Goal: Obtain resource: Download file/media

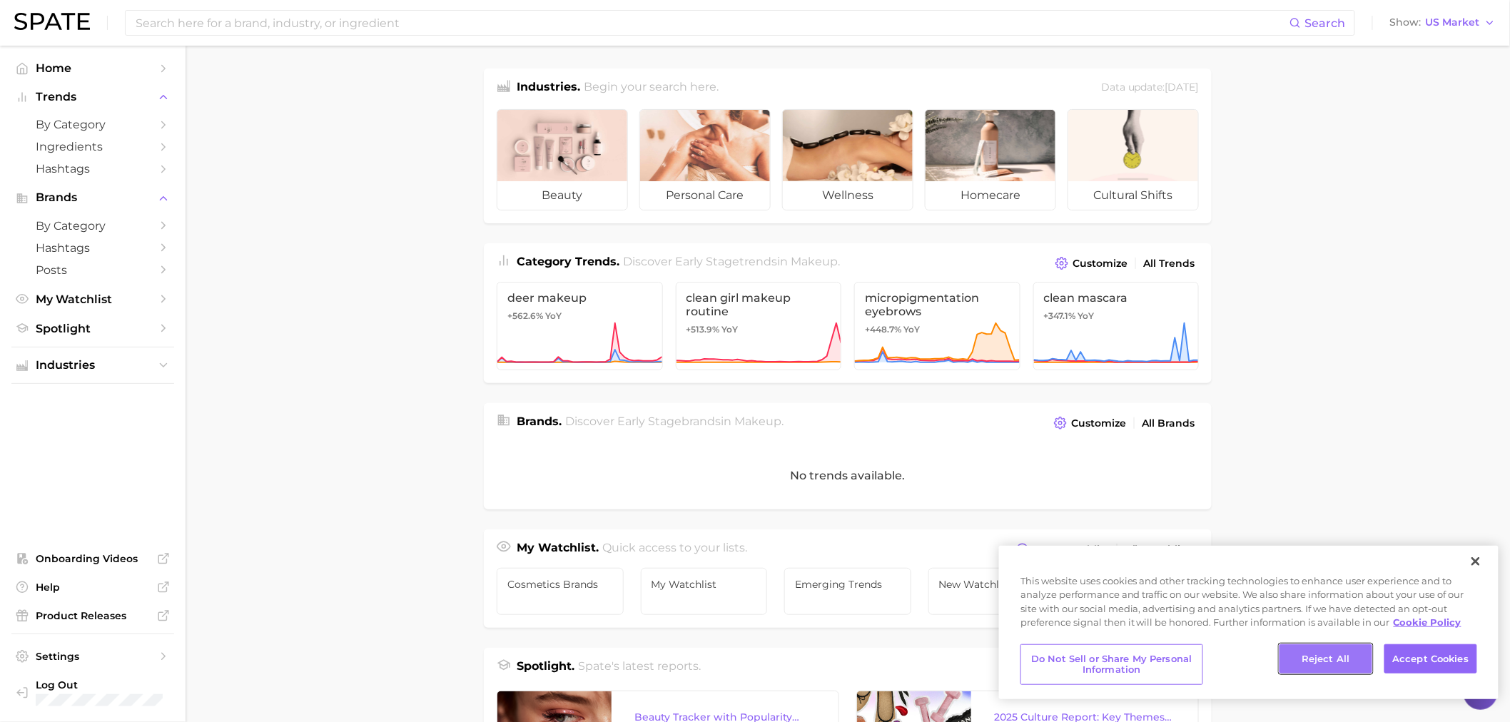
click at [1336, 655] on button "Reject All" at bounding box center [1325, 659] width 93 height 30
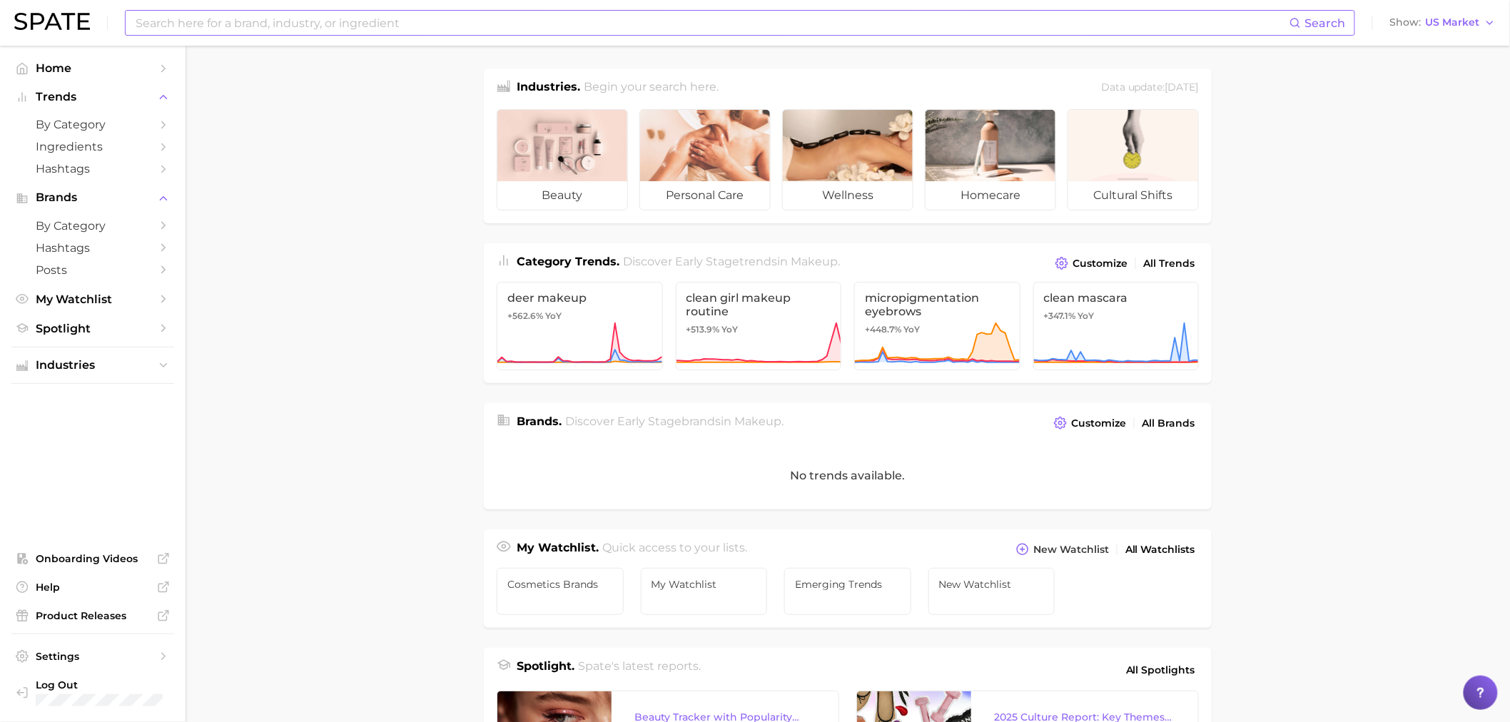
click at [532, 34] on div "Search" at bounding box center [740, 23] width 1230 height 26
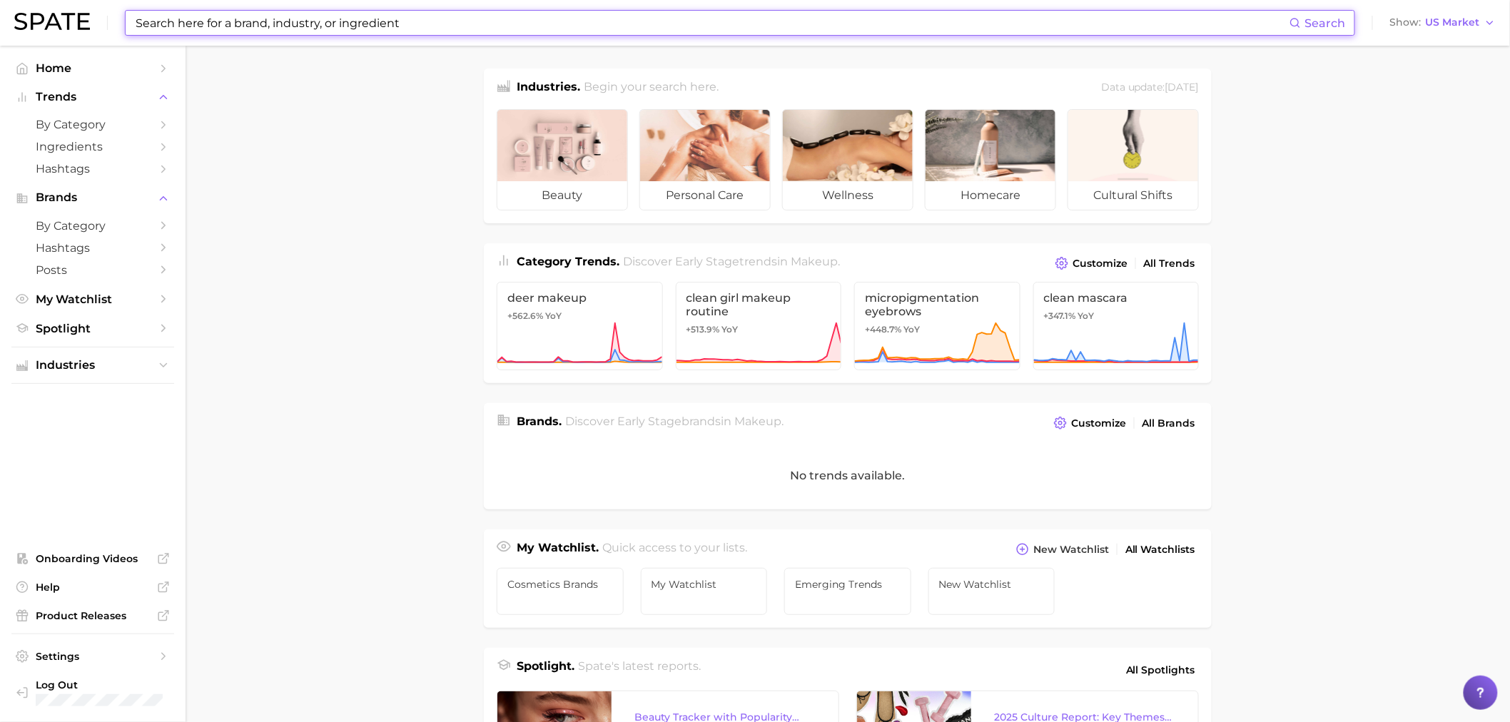
click at [525, 24] on input at bounding box center [711, 23] width 1155 height 24
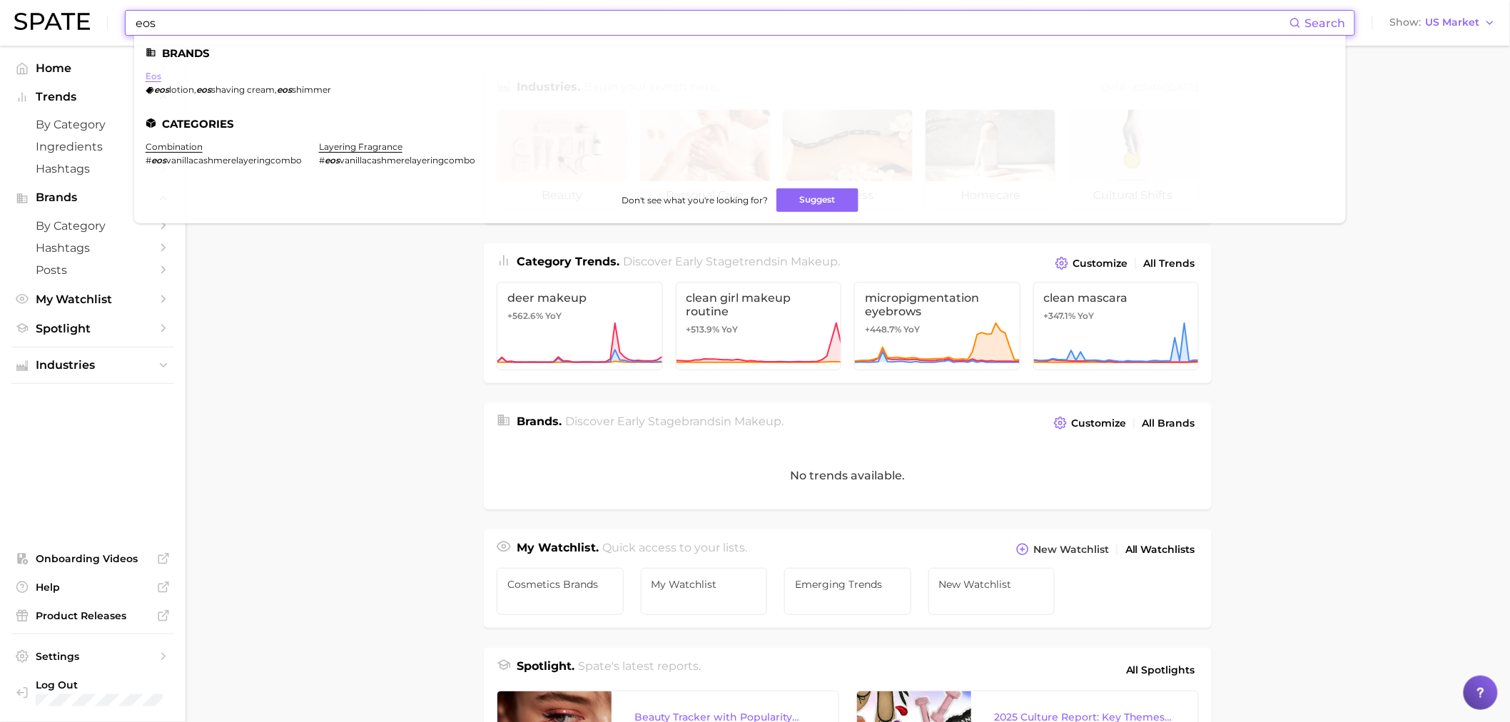
type input "eos"
click at [152, 74] on link "eos" at bounding box center [154, 76] width 16 height 11
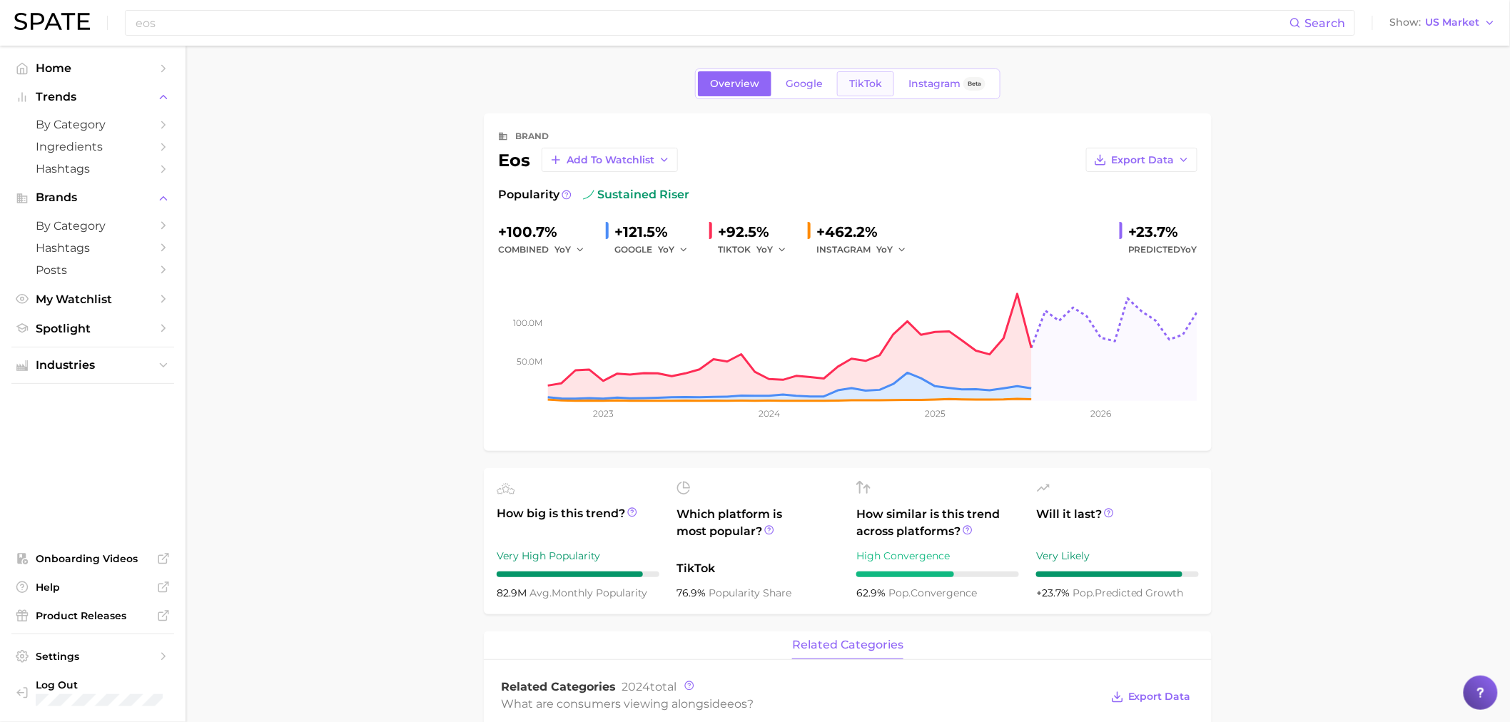
click at [840, 91] on link "TikTok" at bounding box center [865, 83] width 57 height 25
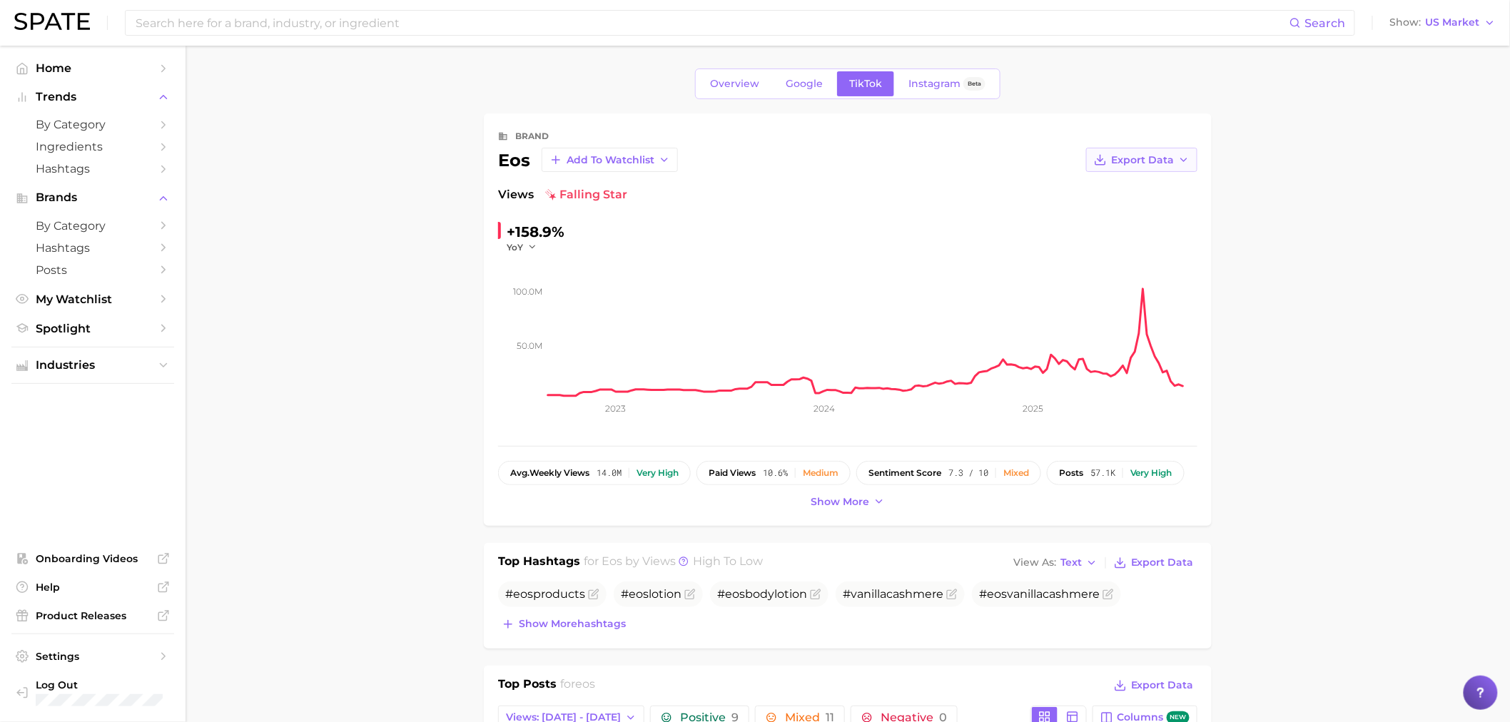
click at [1138, 163] on span "Export Data" at bounding box center [1142, 160] width 63 height 12
click at [1124, 183] on span "Time Series CSV" at bounding box center [1105, 187] width 83 height 12
click at [758, 78] on span "Overview" at bounding box center [734, 84] width 49 height 12
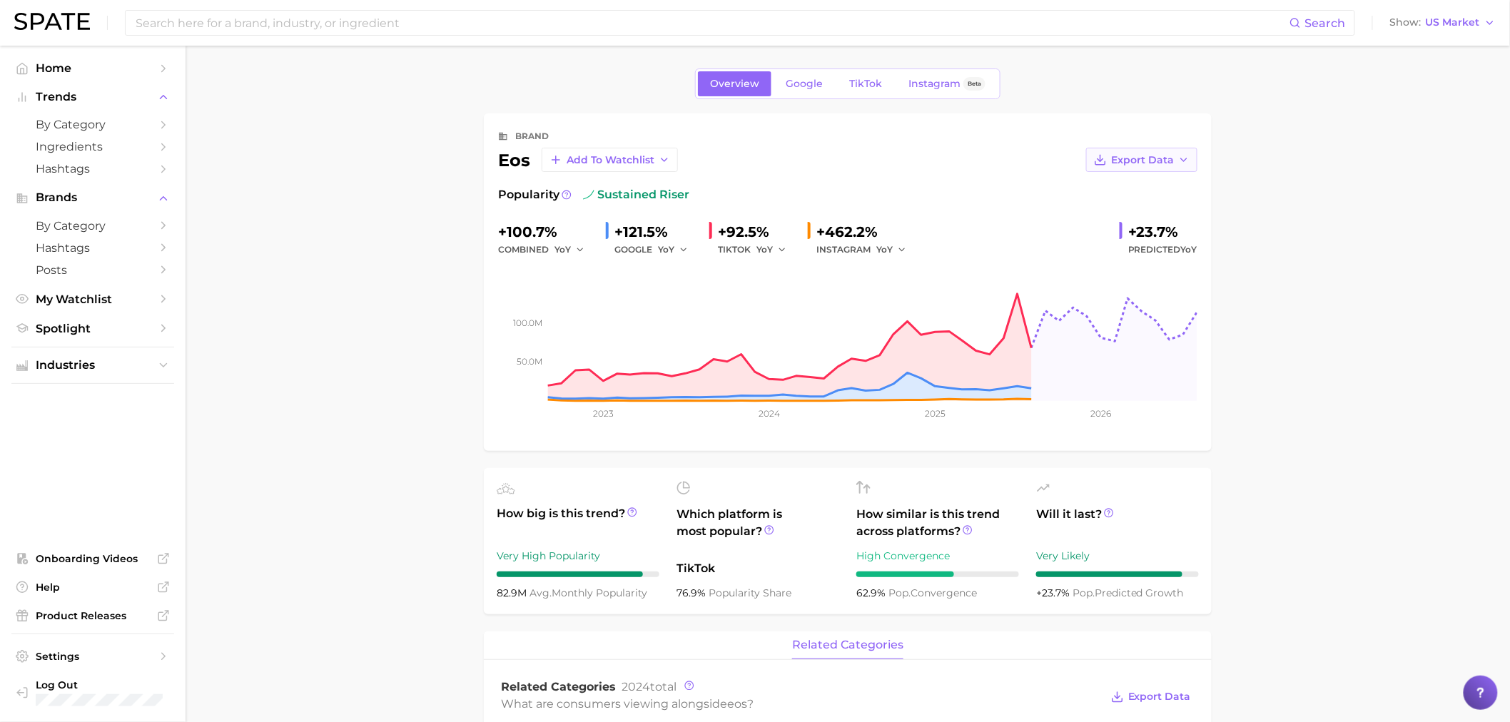
click at [1151, 172] on button "Export Data" at bounding box center [1141, 160] width 111 height 24
click at [1134, 187] on span "Time Series CSV" at bounding box center [1105, 187] width 83 height 12
click at [879, 83] on span "TikTok" at bounding box center [865, 84] width 33 height 12
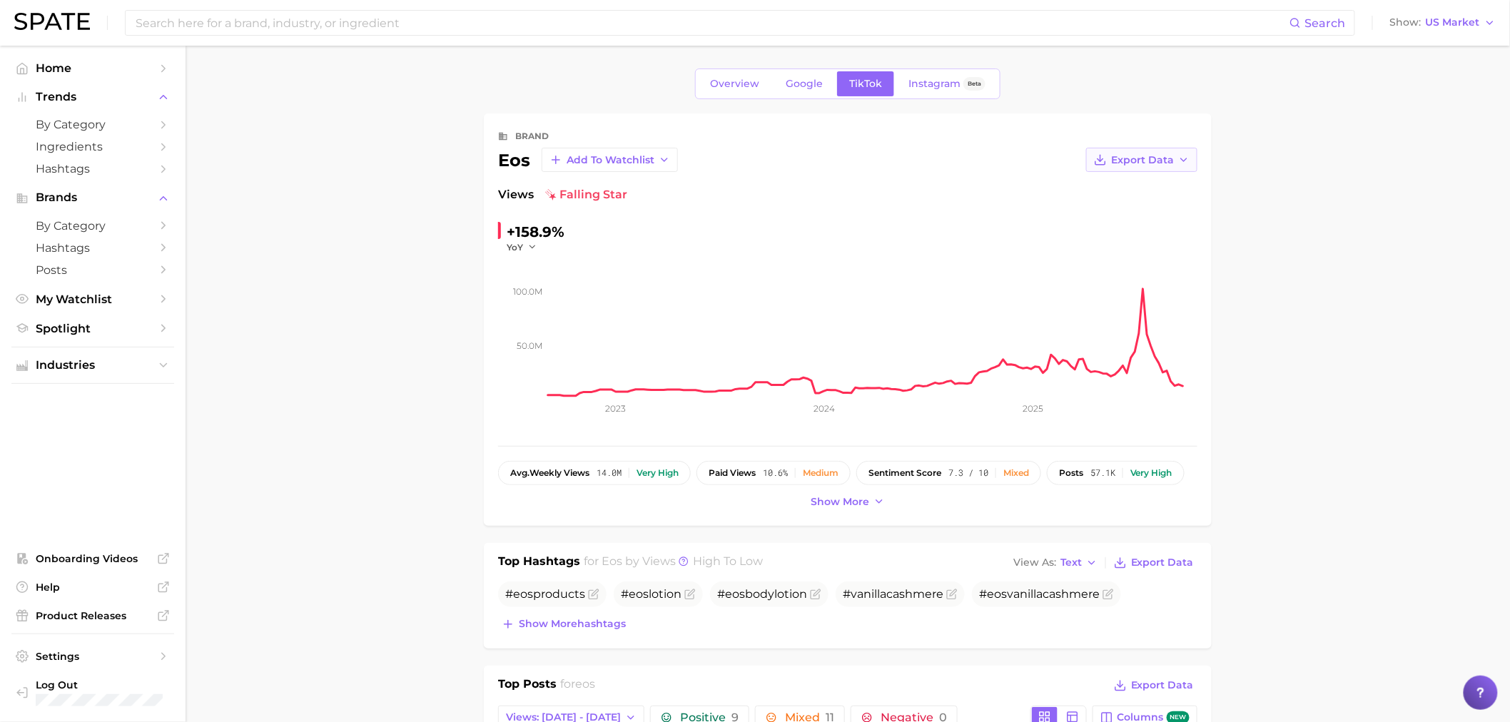
click at [1140, 161] on span "Export Data" at bounding box center [1142, 160] width 63 height 12
click at [798, 87] on span "Google" at bounding box center [804, 84] width 37 height 12
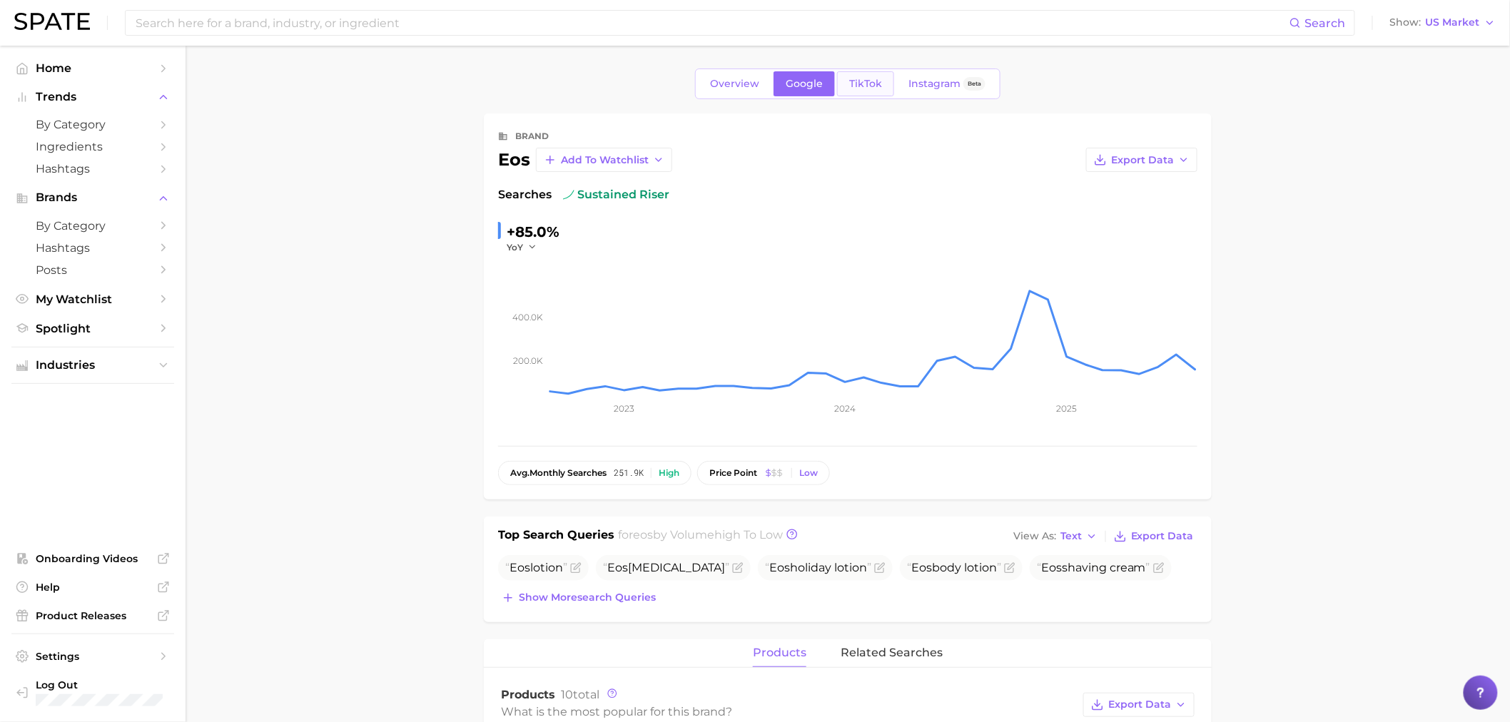
click at [866, 84] on span "TikTok" at bounding box center [865, 84] width 33 height 12
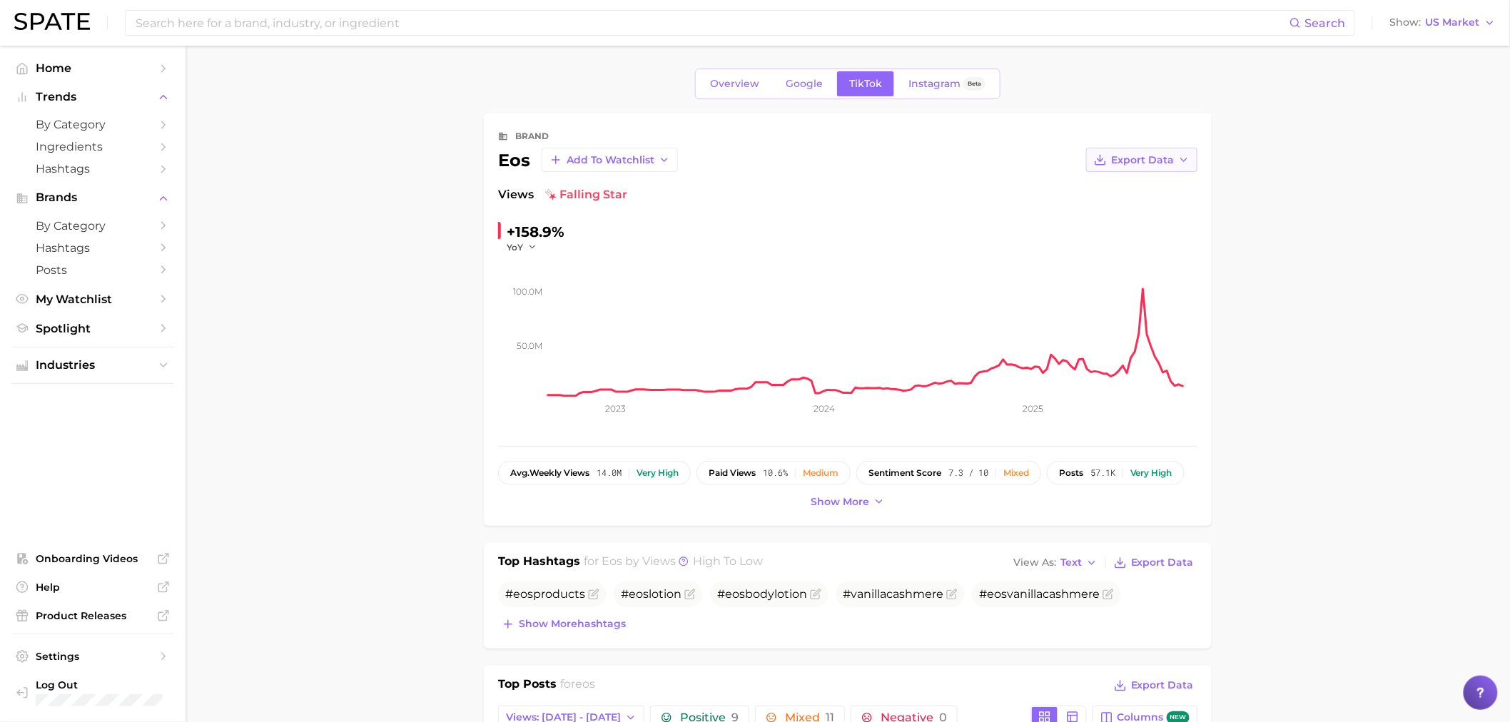
click at [1118, 159] on span "Export Data" at bounding box center [1142, 160] width 63 height 12
click at [1114, 189] on span "Time Series CSV" at bounding box center [1105, 187] width 83 height 12
click at [1139, 288] on rect at bounding box center [872, 324] width 649 height 143
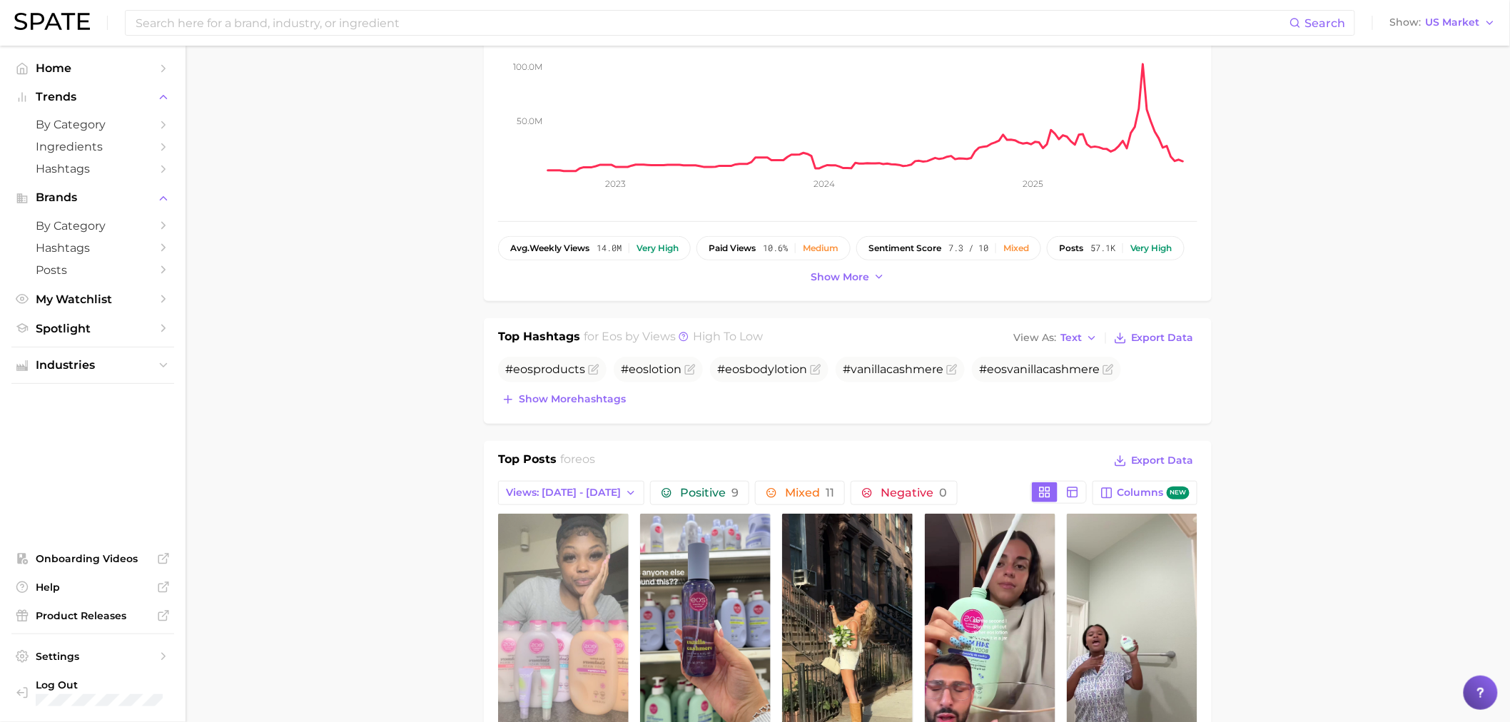
scroll to position [317, 0]
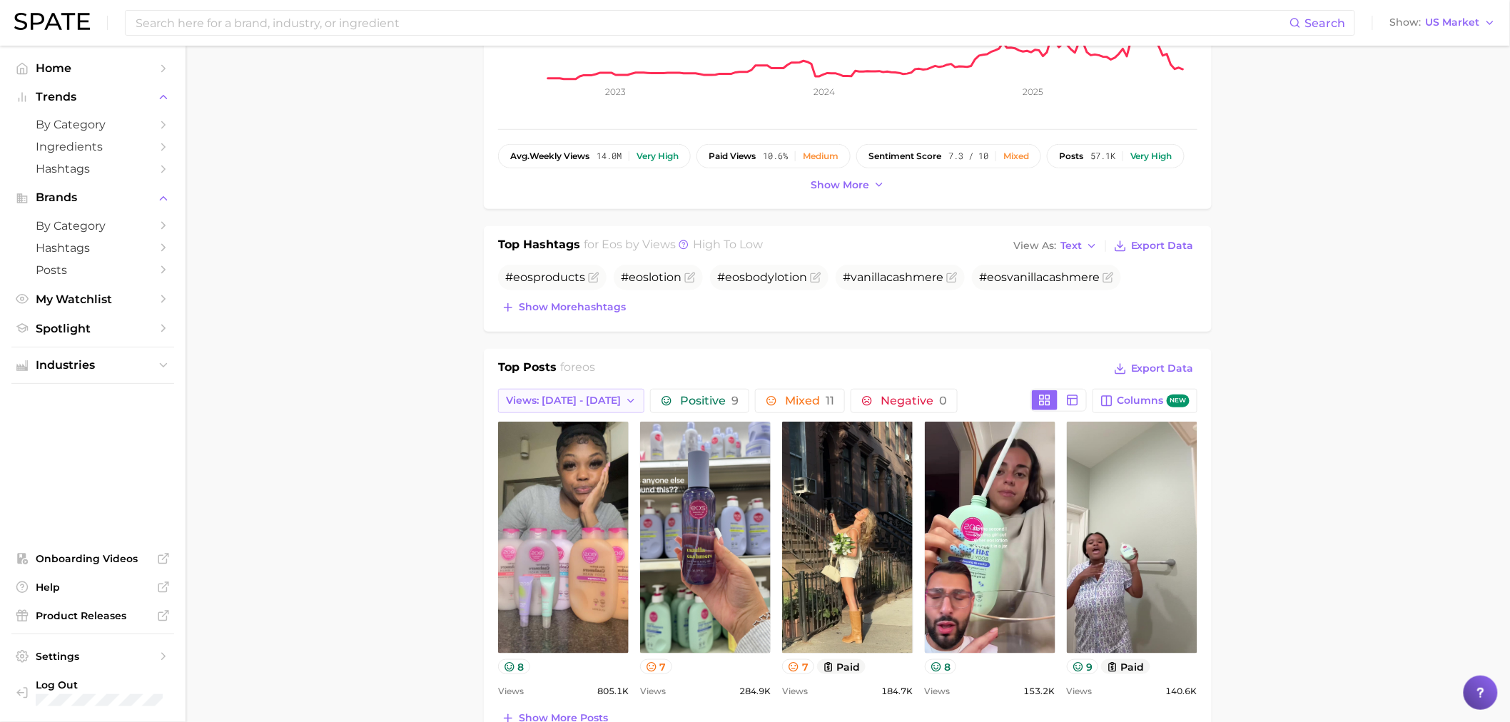
click at [585, 405] on span "Views: [DATE] - [DATE]" at bounding box center [563, 401] width 115 height 12
